Goal: Task Accomplishment & Management: Manage account settings

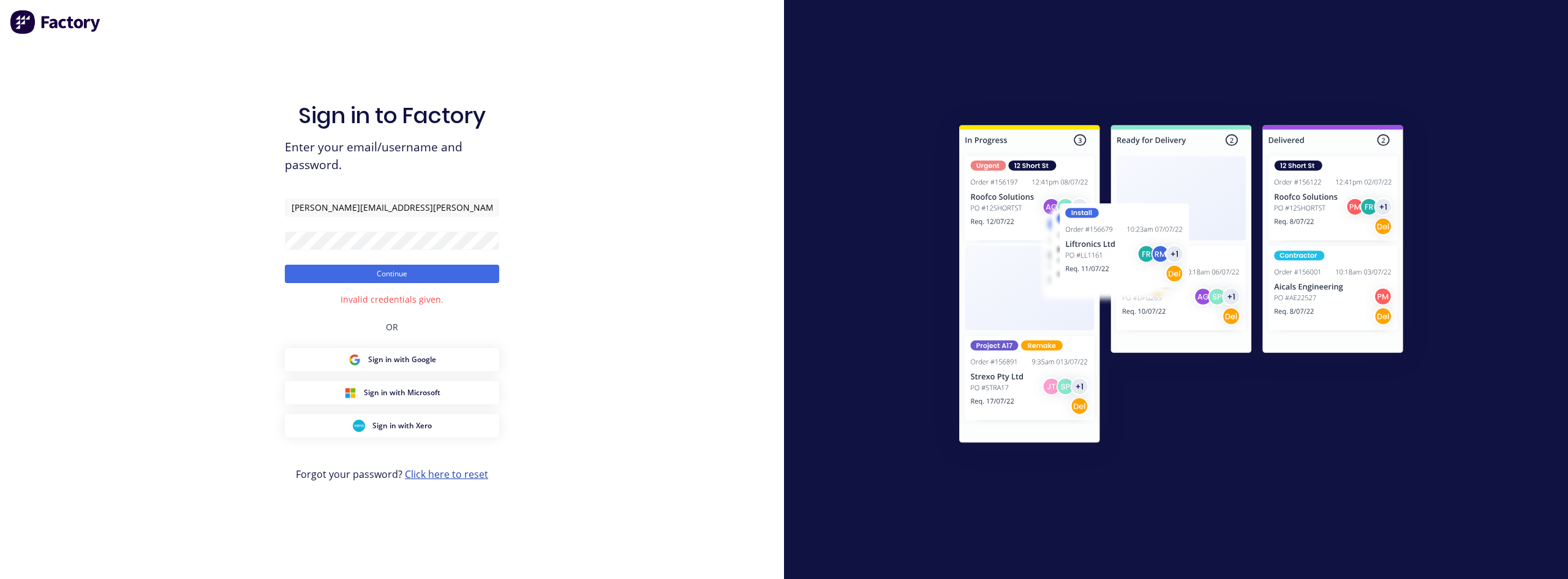
click at [454, 473] on link "Click here to reset" at bounding box center [447, 474] width 84 height 13
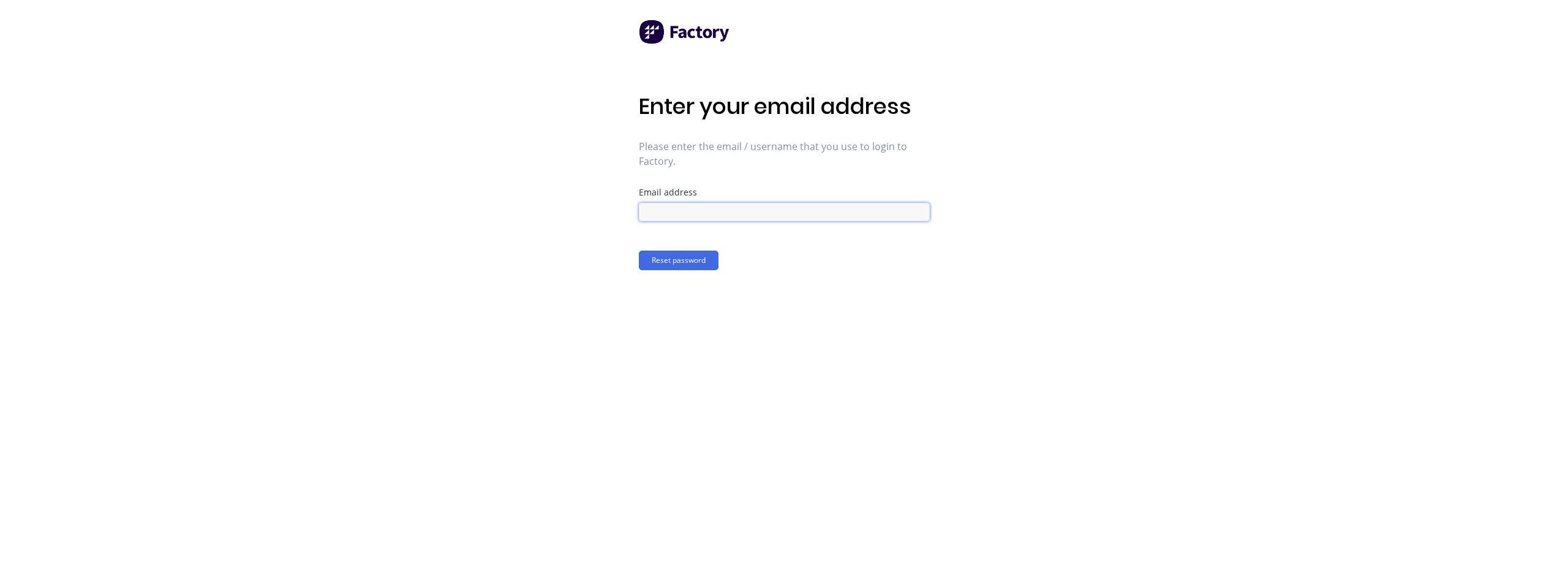
click at [701, 212] on input at bounding box center [784, 212] width 291 height 18
type input "[PERSON_NAME][EMAIL_ADDRESS][PERSON_NAME][DOMAIN_NAME]"
click at [679, 270] on button "Reset password" at bounding box center [679, 261] width 80 height 20
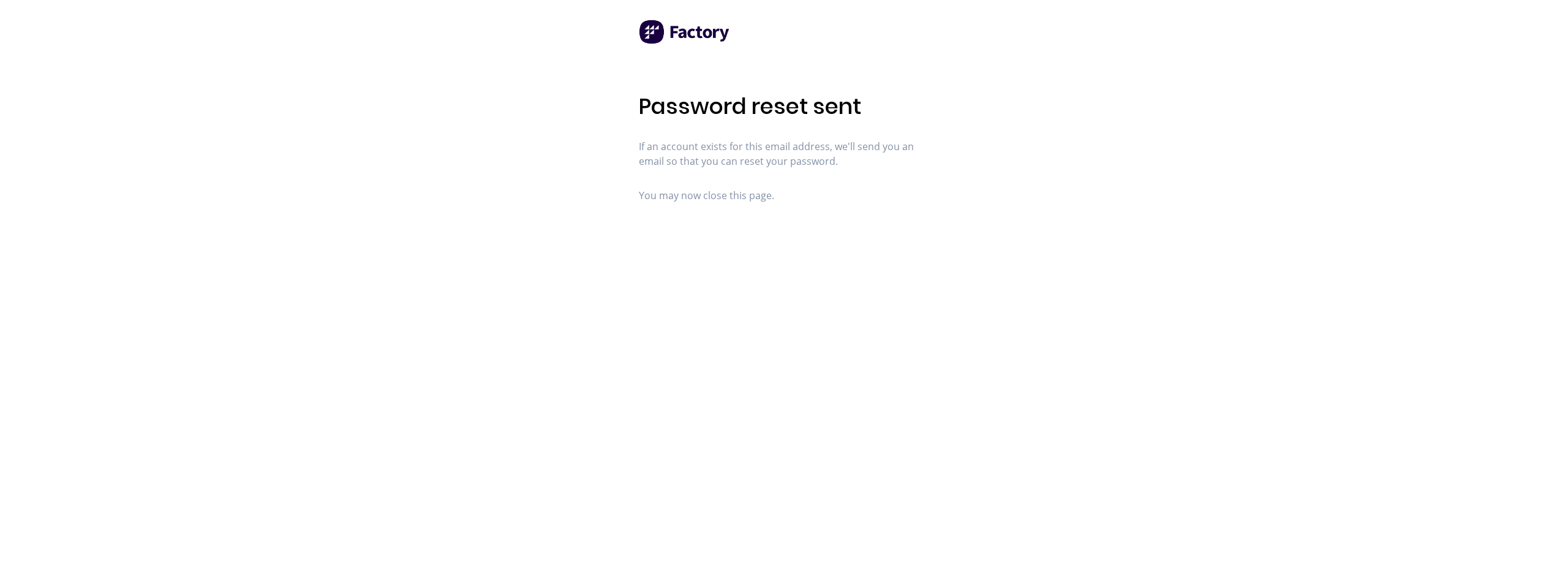
drag, startPoint x: 688, startPoint y: 28, endPoint x: 643, endPoint y: 43, distance: 47.4
click at [688, 29] on img at bounding box center [685, 32] width 92 height 25
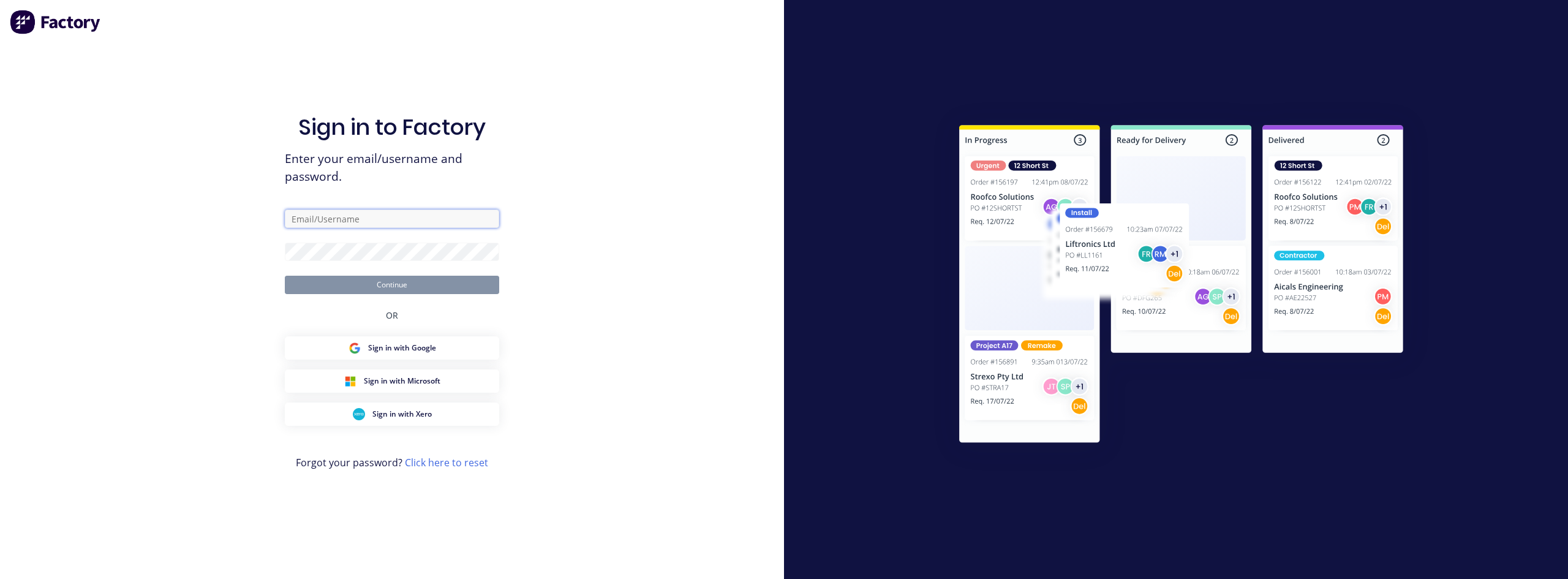
type input "[PERSON_NAME][EMAIL_ADDRESS][PERSON_NAME][DOMAIN_NAME]"
click at [249, 252] on div "Sign in to Factory Enter your email/username and password. justin@madson.com.au…" at bounding box center [392, 290] width 784 height 579
click at [330, 280] on button "Continue" at bounding box center [393, 285] width 215 height 18
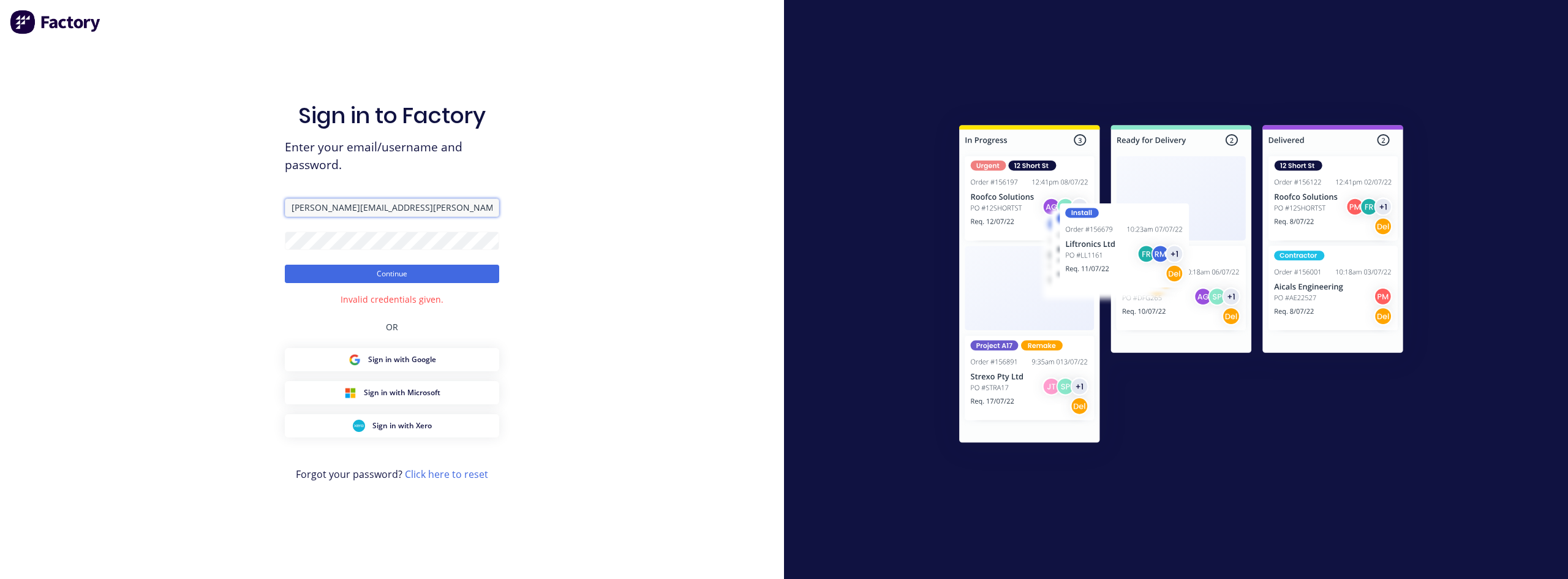
click at [393, 207] on input "[PERSON_NAME][EMAIL_ADDRESS][PERSON_NAME][DOMAIN_NAME]" at bounding box center [393, 207] width 215 height 18
click at [309, 271] on button "Continue" at bounding box center [393, 274] width 215 height 18
click at [241, 241] on div "Sign in to Factory Enter your email/username and password. justin@madson.com.au…" at bounding box center [392, 290] width 784 height 579
click at [307, 268] on button "Continue" at bounding box center [393, 274] width 215 height 18
click at [227, 235] on div "Sign in to Factory Enter your email/username and password. justin@madson.com.au…" at bounding box center [392, 290] width 784 height 579
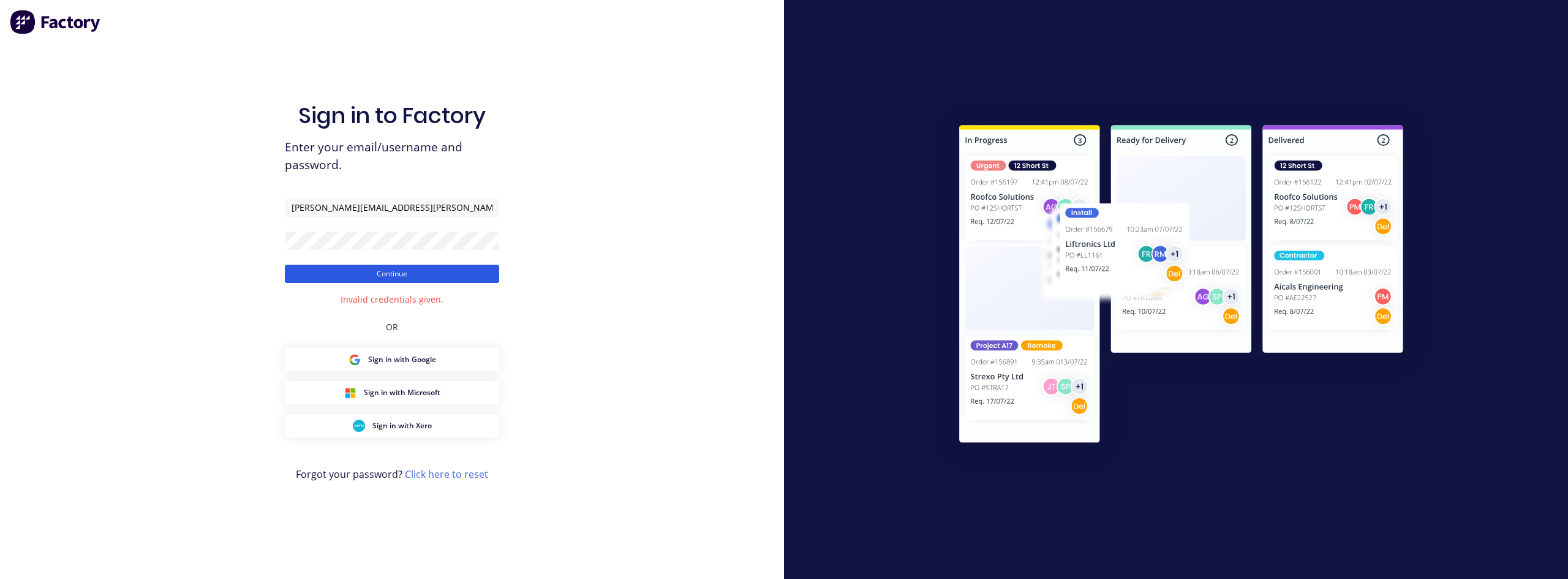
click at [326, 271] on button "Continue" at bounding box center [393, 274] width 215 height 18
